Goal: Task Accomplishment & Management: Use online tool/utility

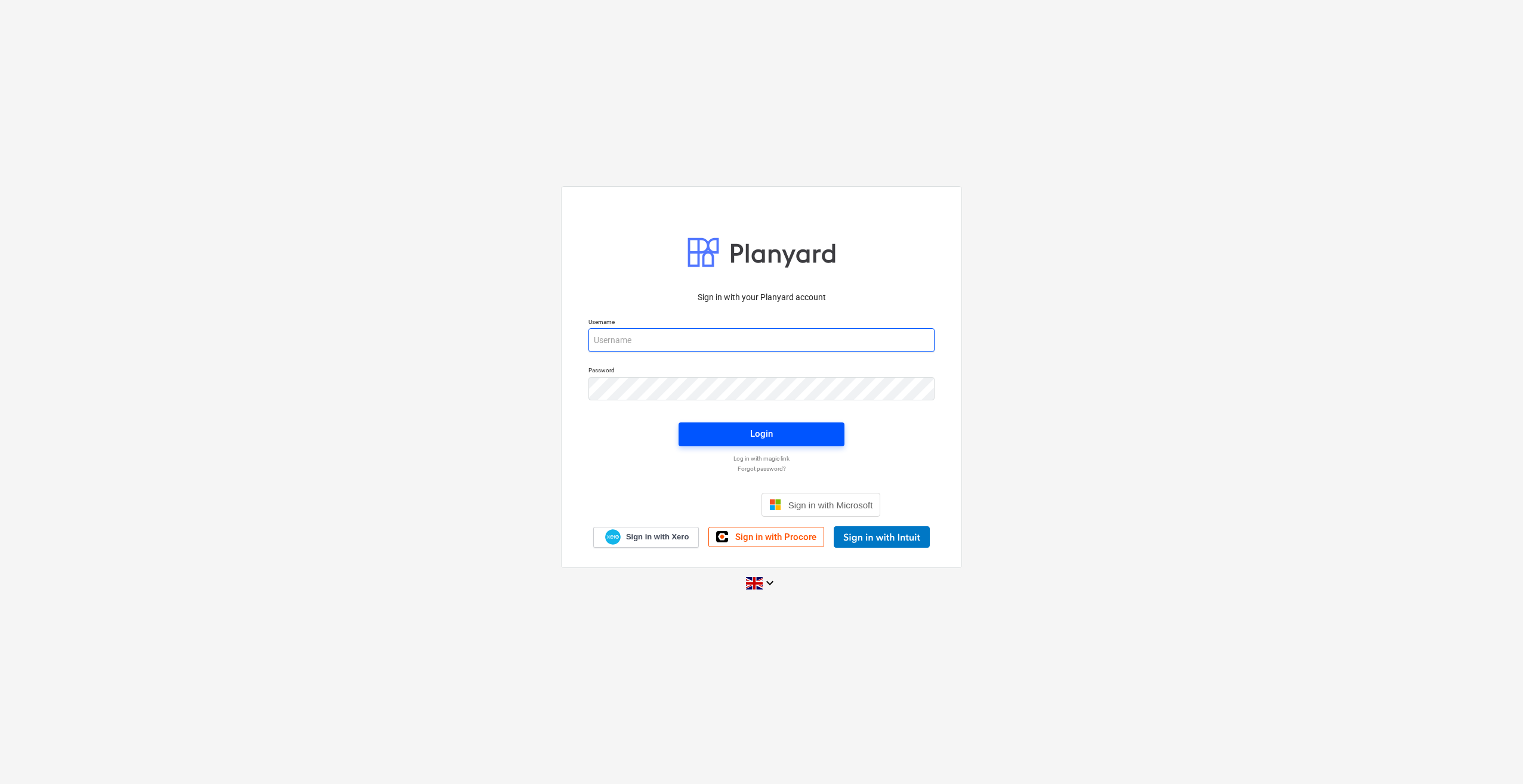
type input "[PERSON_NAME][EMAIL_ADDRESS][PERSON_NAME][DOMAIN_NAME]"
click at [760, 432] on div "Login" at bounding box center [761, 433] width 23 height 15
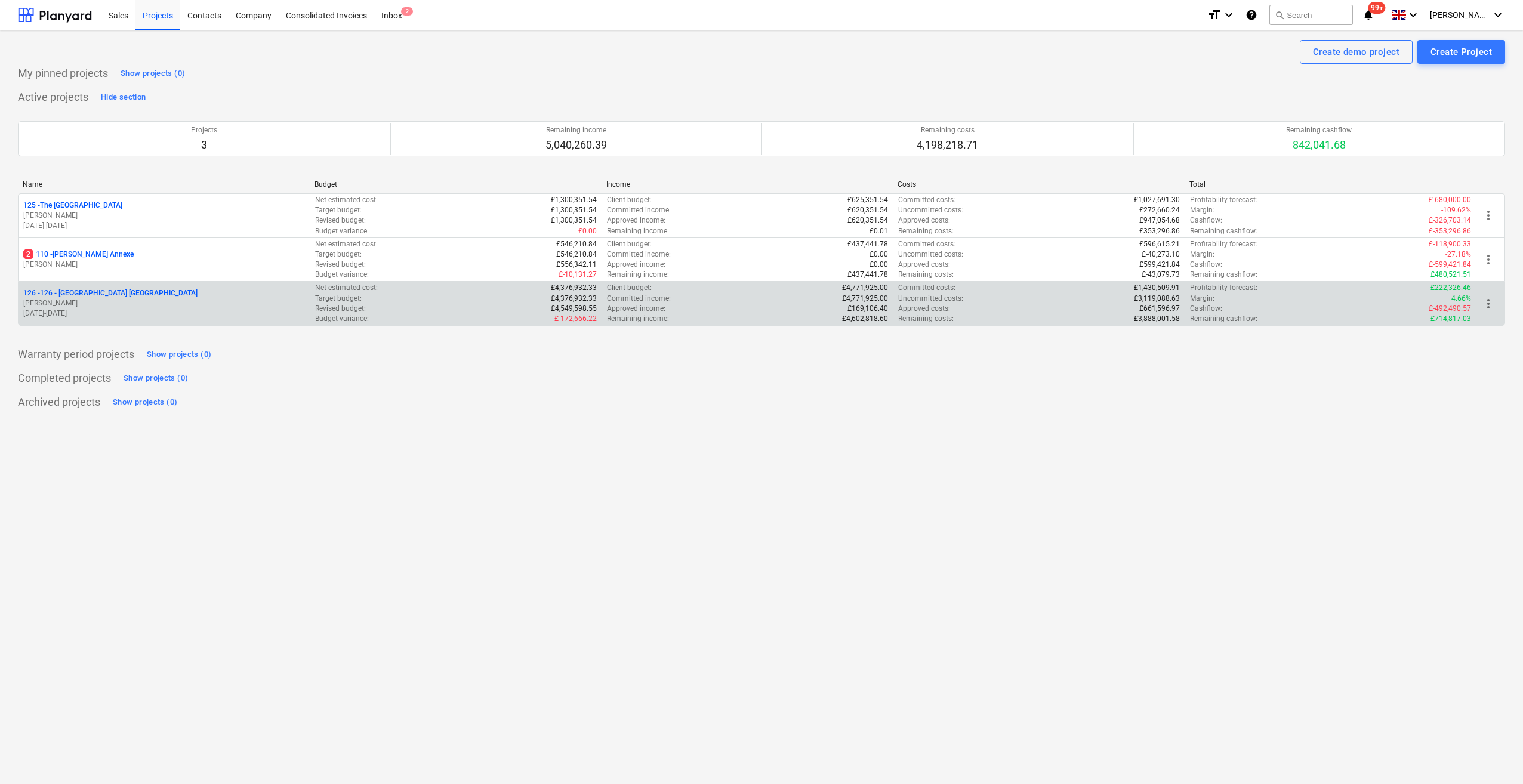
click at [104, 292] on p "126 - 126 - [GEOGRAPHIC_DATA] [GEOGRAPHIC_DATA]" at bounding box center [110, 293] width 175 height 10
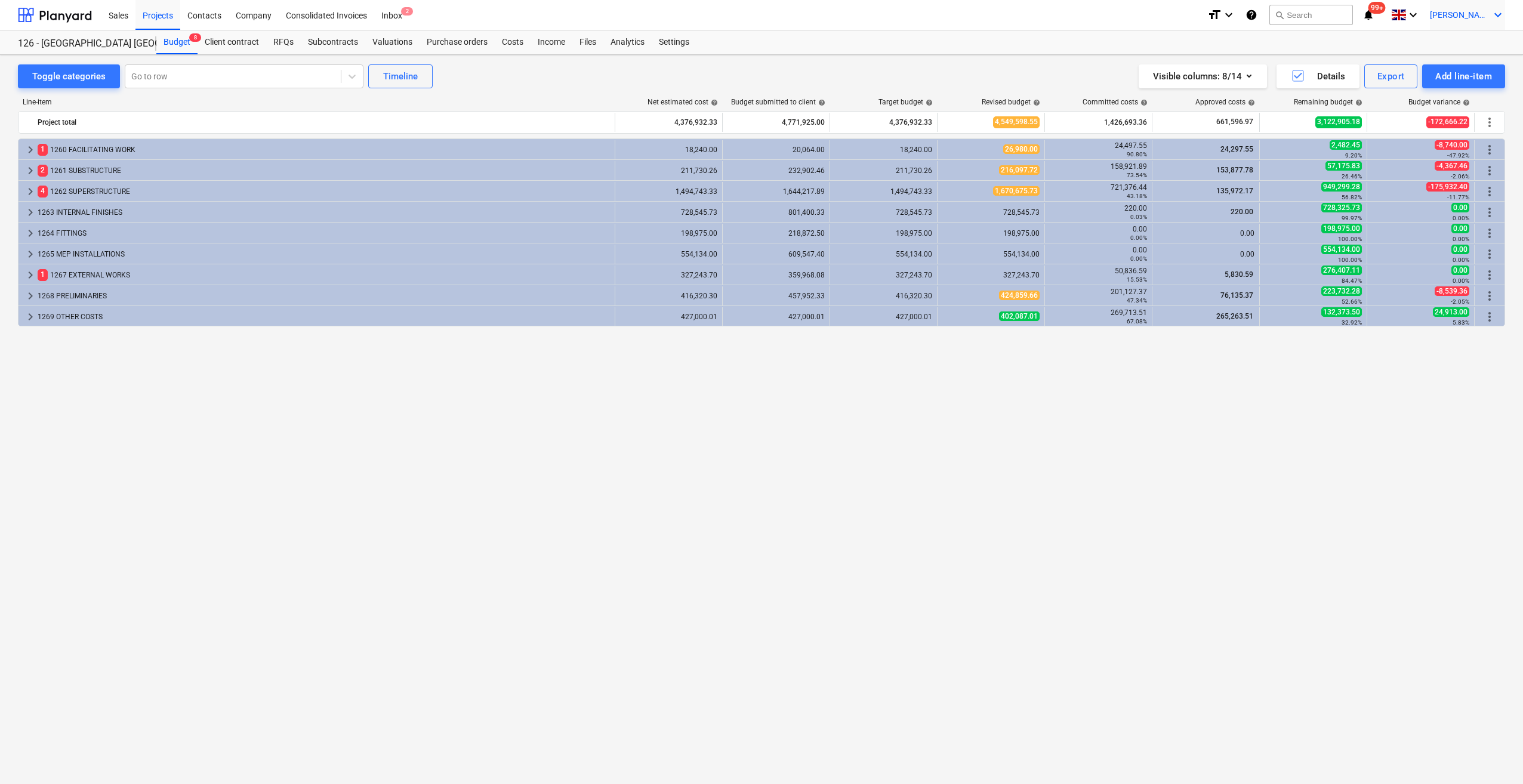
click at [1499, 14] on icon "keyboard_arrow_down" at bounding box center [1498, 15] width 14 height 14
click at [1459, 68] on div "Log out" at bounding box center [1469, 65] width 71 height 19
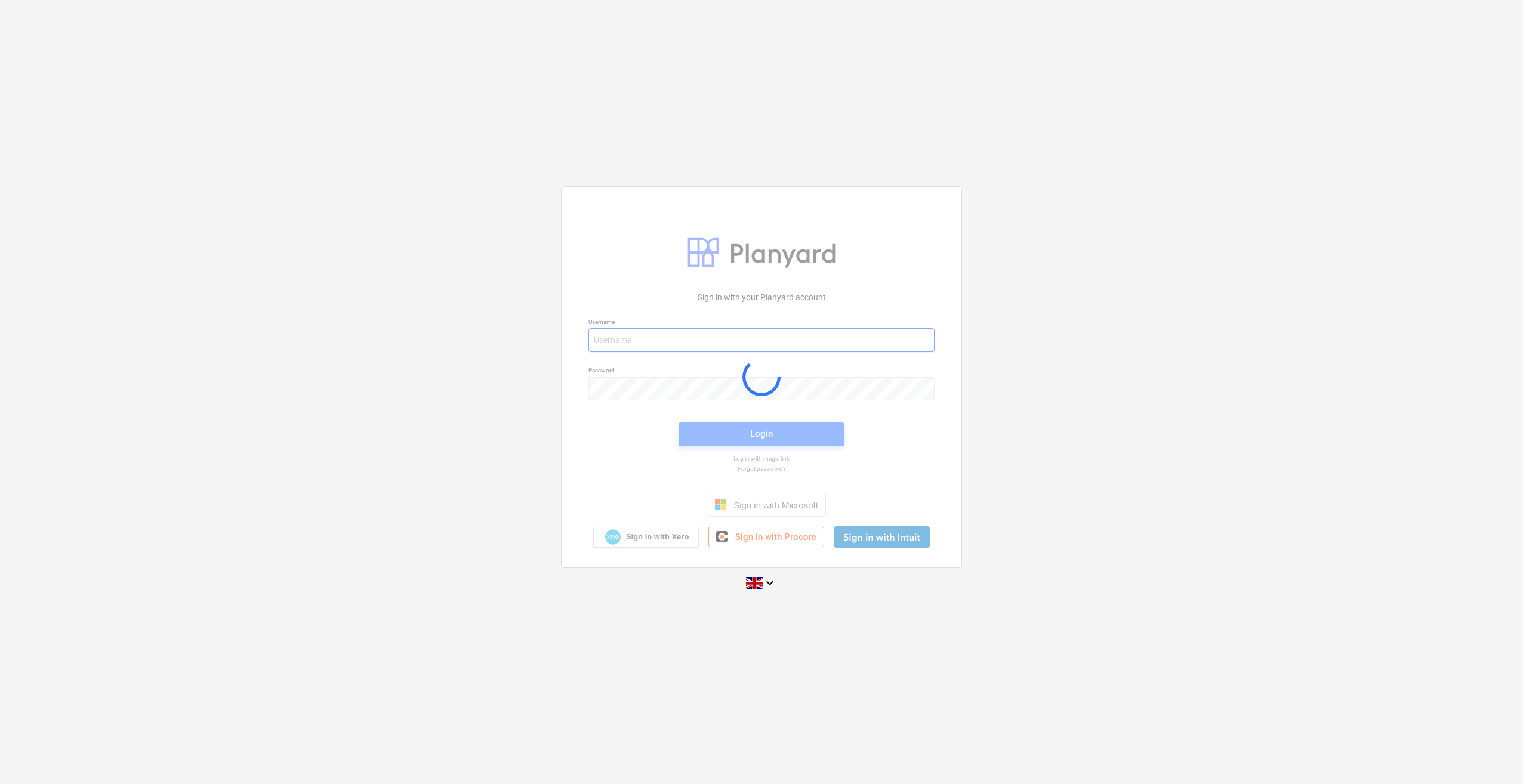
type input "[PERSON_NAME][EMAIL_ADDRESS][PERSON_NAME][DOMAIN_NAME]"
